Goal: Task Accomplishment & Management: Manage account settings

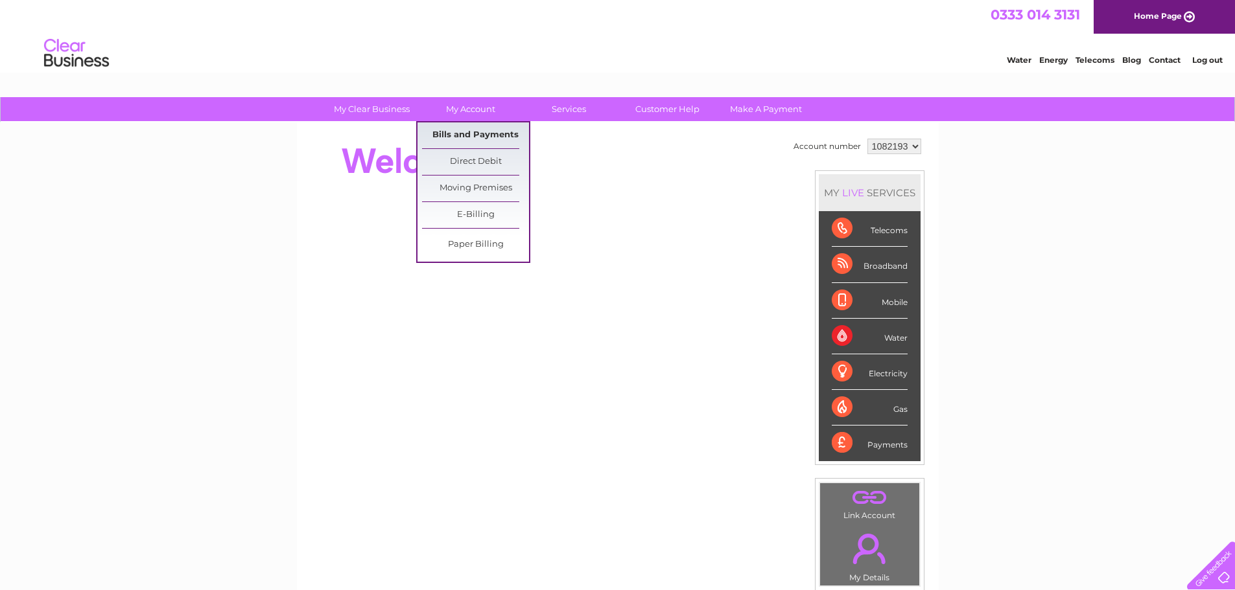
click at [485, 128] on link "Bills and Payments" at bounding box center [475, 135] width 107 height 26
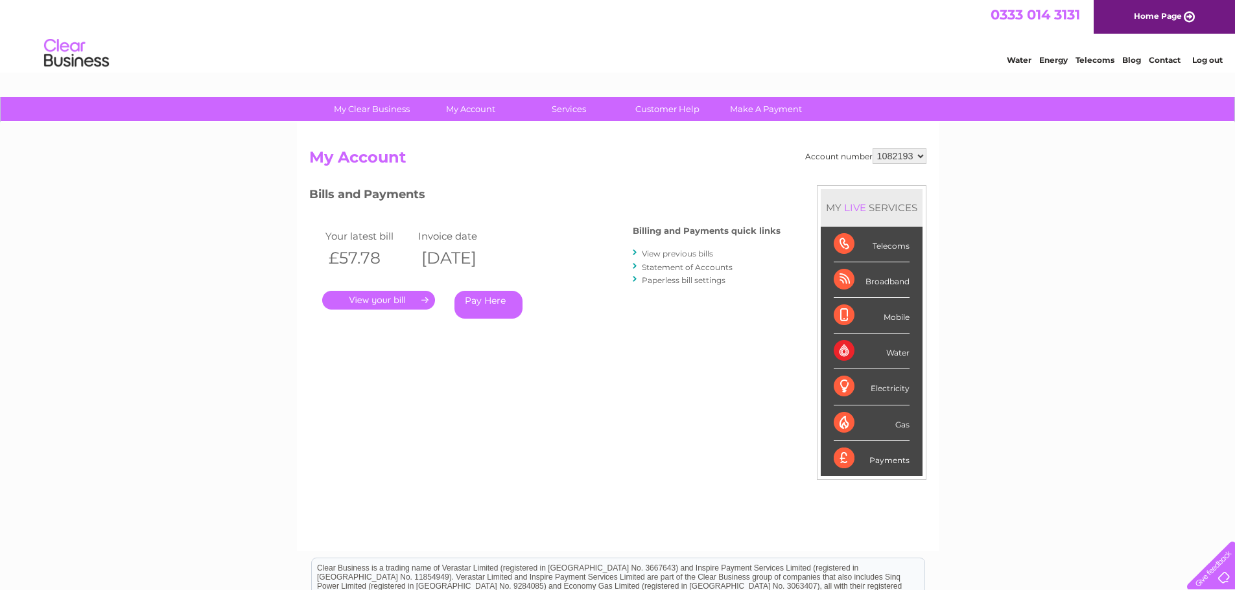
click at [695, 251] on link "View previous bills" at bounding box center [677, 254] width 71 height 10
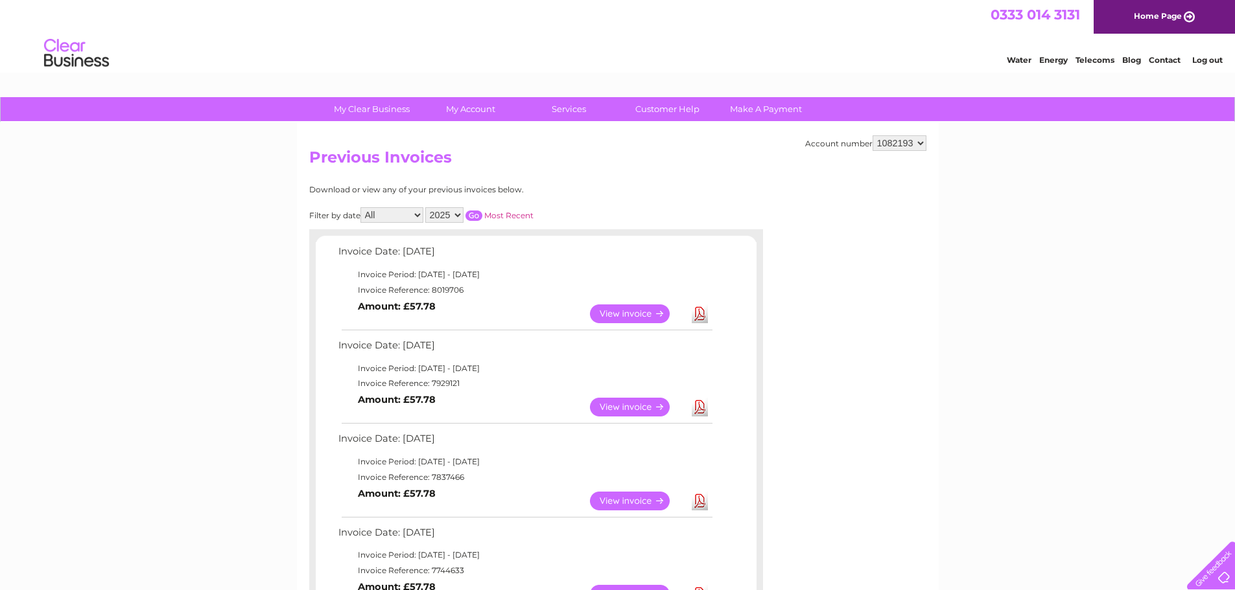
click at [644, 309] on link "View" at bounding box center [637, 314] width 95 height 19
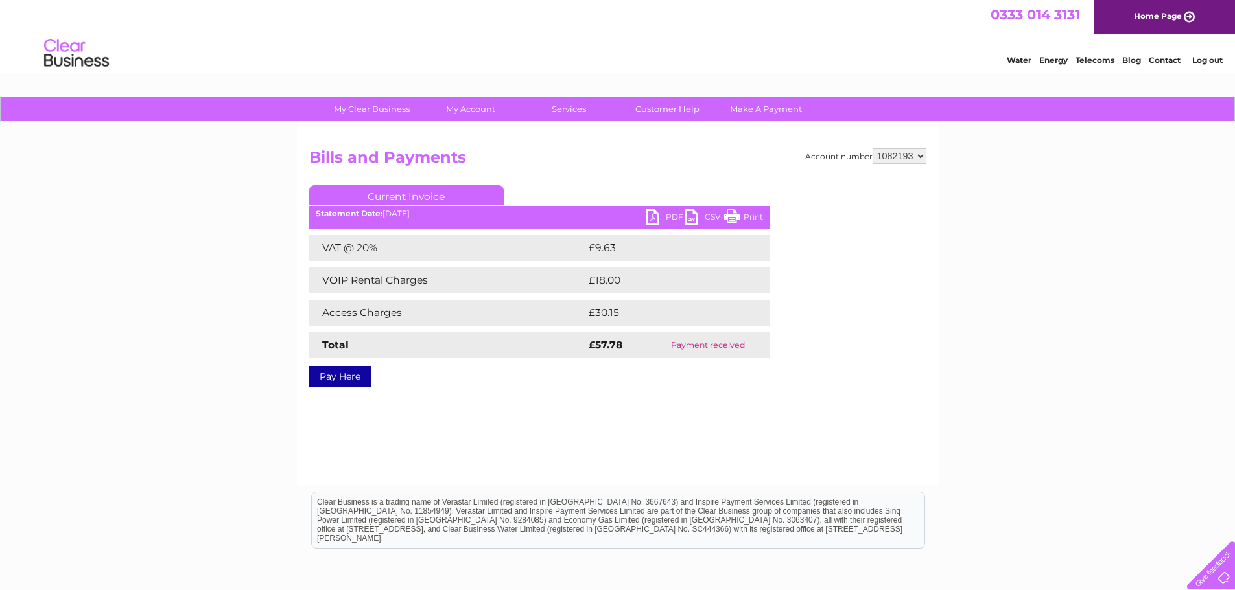
click at [666, 213] on link "PDF" at bounding box center [665, 218] width 39 height 19
click at [1211, 59] on link "Log out" at bounding box center [1207, 60] width 30 height 10
